Goal: Task Accomplishment & Management: Manage account settings

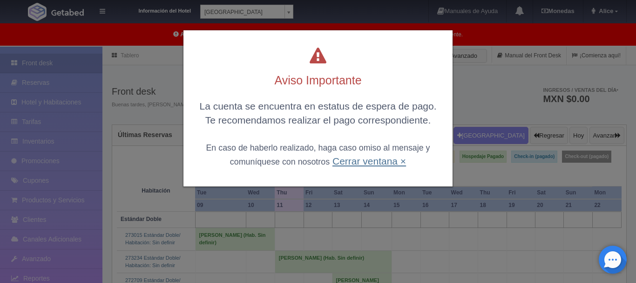
click at [364, 161] on link "Cerrar ventana ×" at bounding box center [369, 160] width 74 height 11
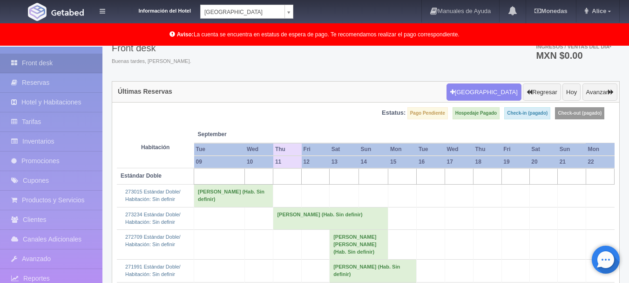
scroll to position [93, 0]
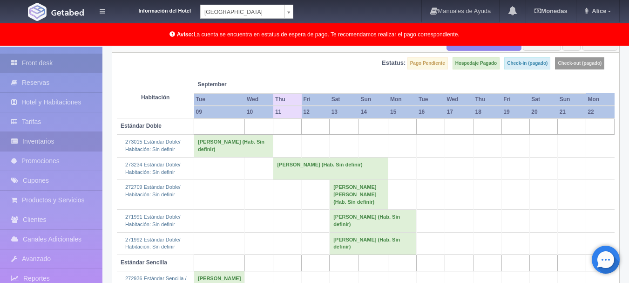
click at [51, 142] on link "Inventarios" at bounding box center [51, 141] width 102 height 19
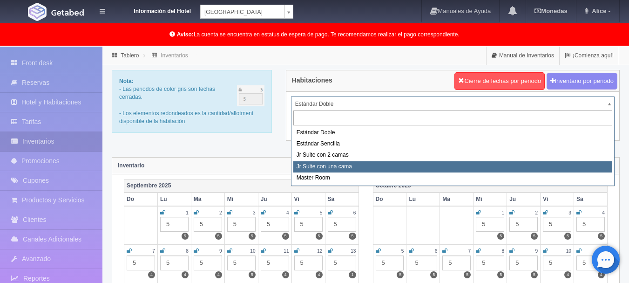
select select "490"
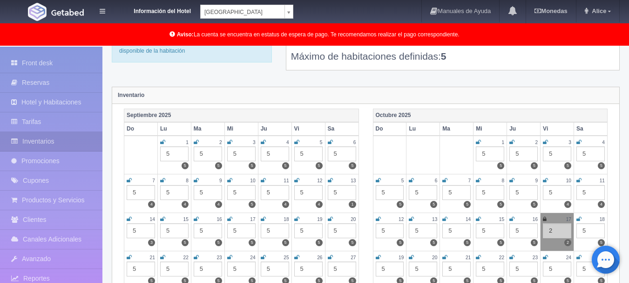
scroll to position [93, 0]
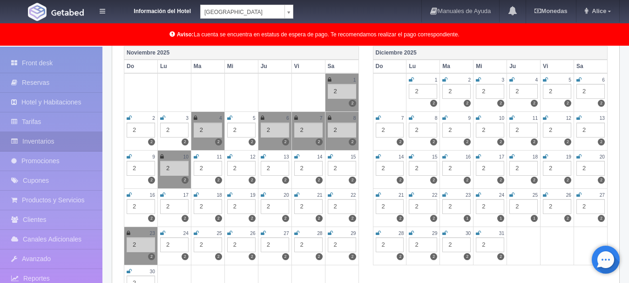
scroll to position [372, 0]
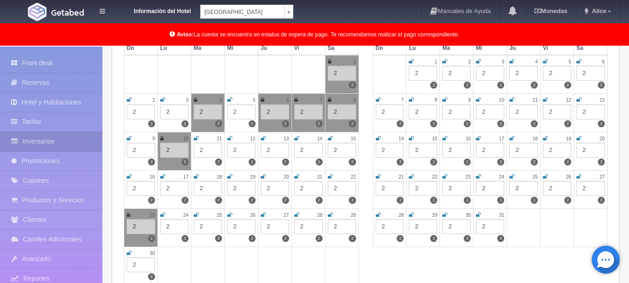
click at [197, 139] on icon at bounding box center [196, 138] width 5 height 6
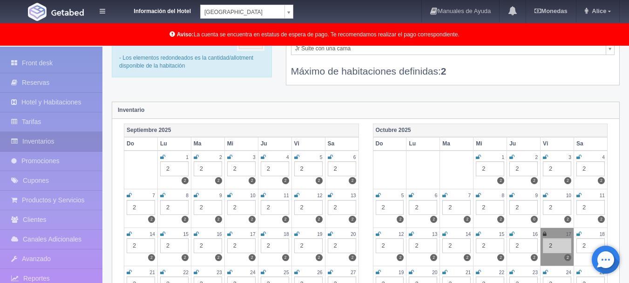
scroll to position [0, 0]
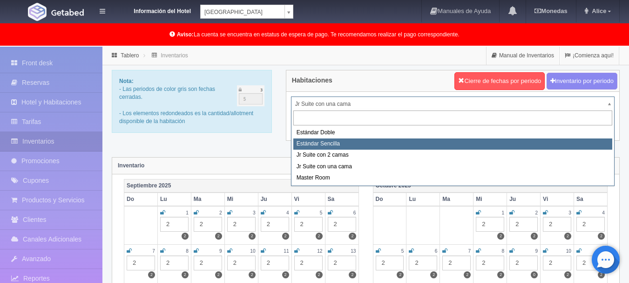
select select "488"
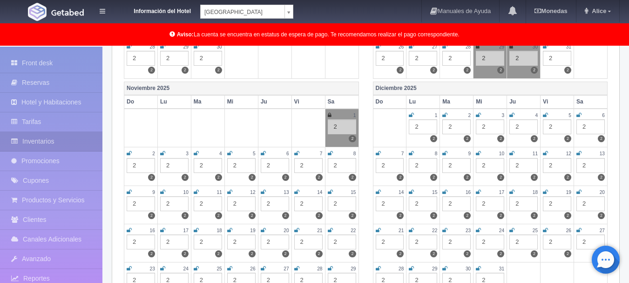
scroll to position [372, 0]
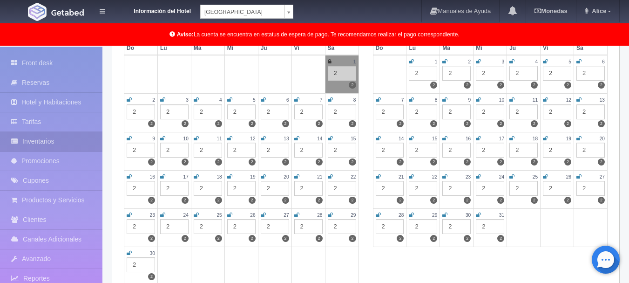
click at [163, 138] on icon at bounding box center [162, 138] width 5 height 6
click at [203, 138] on div "11" at bounding box center [208, 139] width 28 height 8
click at [197, 139] on icon at bounding box center [196, 138] width 5 height 6
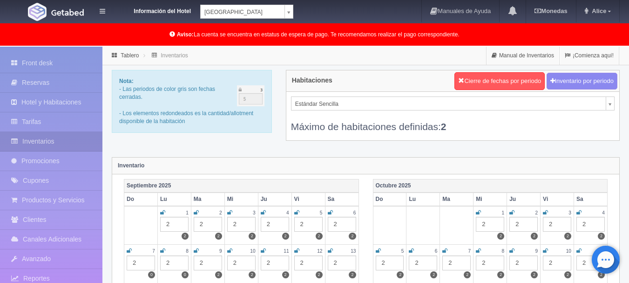
scroll to position [369, 0]
